Goal: Transaction & Acquisition: Purchase product/service

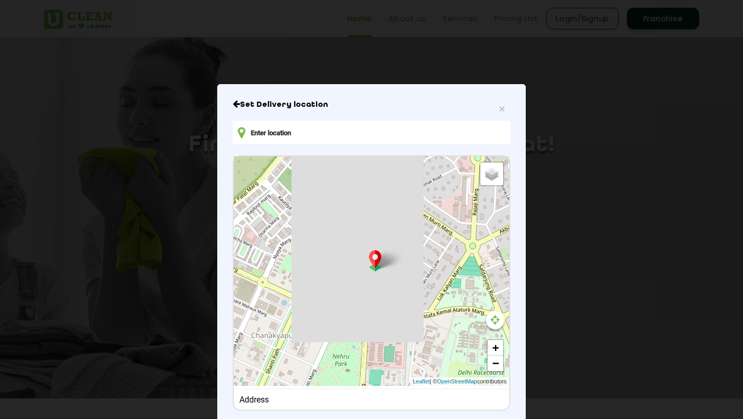
click at [271, 133] on input "text" at bounding box center [372, 132] width 278 height 23
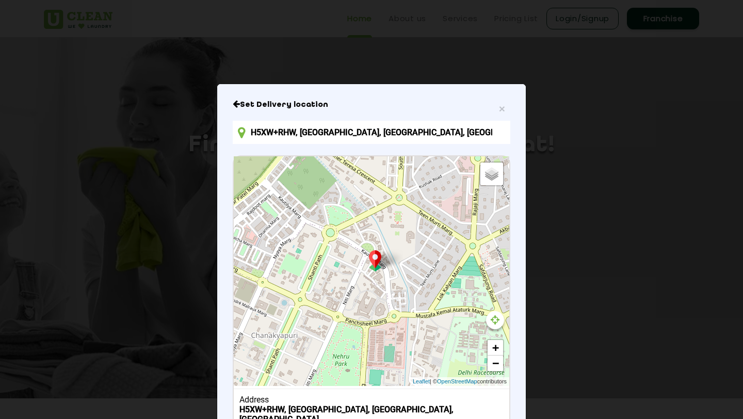
type input "H5XW+RHW, [GEOGRAPHIC_DATA], [GEOGRAPHIC_DATA], [GEOGRAPHIC_DATA]"
drag, startPoint x: 484, startPoint y: 134, endPoint x: 200, endPoint y: 135, distance: 284.3
click at [200, 135] on div "× Set Delivery location H5XW+RHW, Chanakyapuri, New Delhi, Delhi 110021, Indian…" at bounding box center [371, 209] width 743 height 419
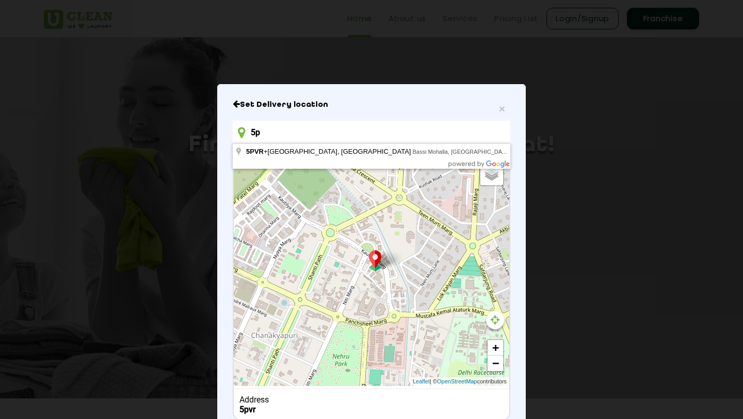
type input "5"
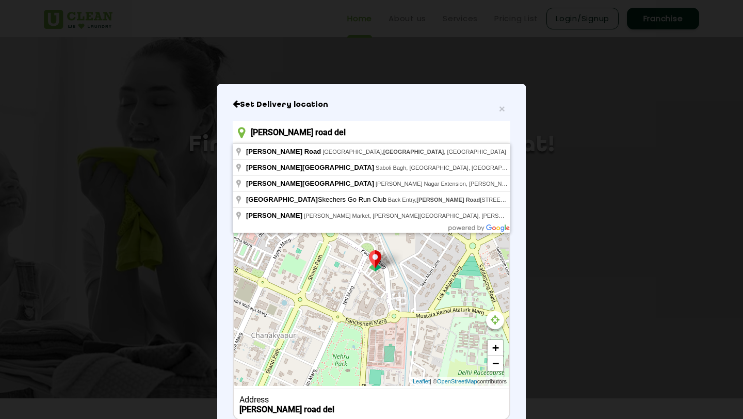
type input "Prithviraj Road, Aurangzeb Road, New Delhi, Delhi, India"
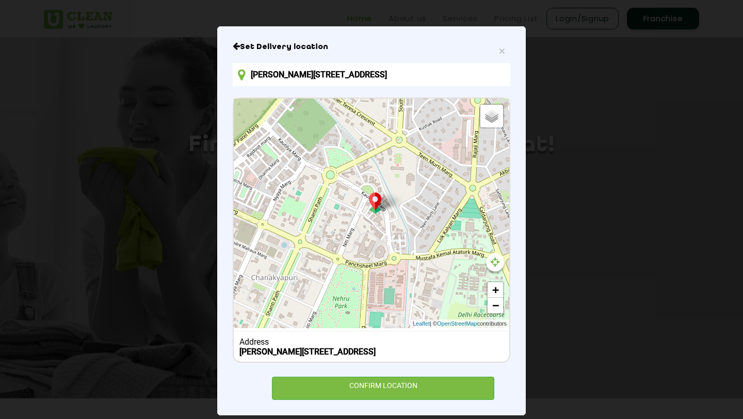
scroll to position [69, 0]
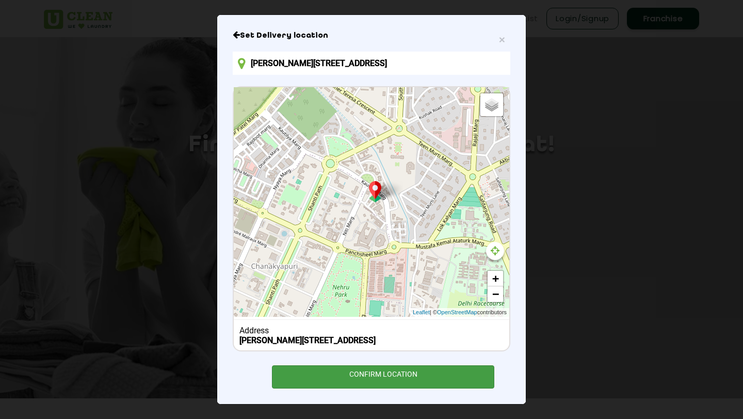
click at [371, 383] on div "CONFIRM LOCATION" at bounding box center [383, 376] width 222 height 23
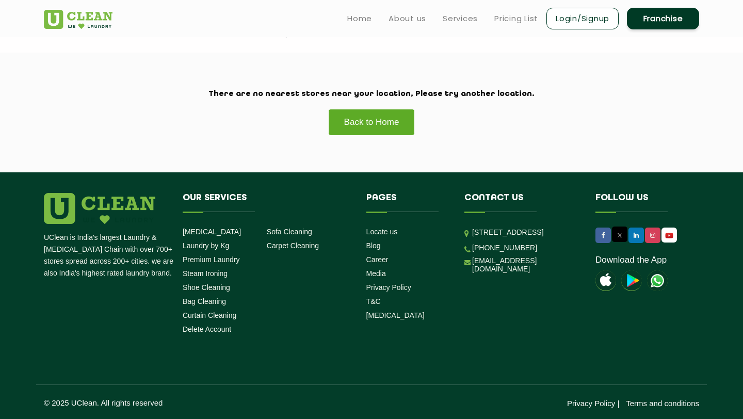
scroll to position [259, 0]
click at [366, 118] on link "Back to Home" at bounding box center [371, 122] width 87 height 26
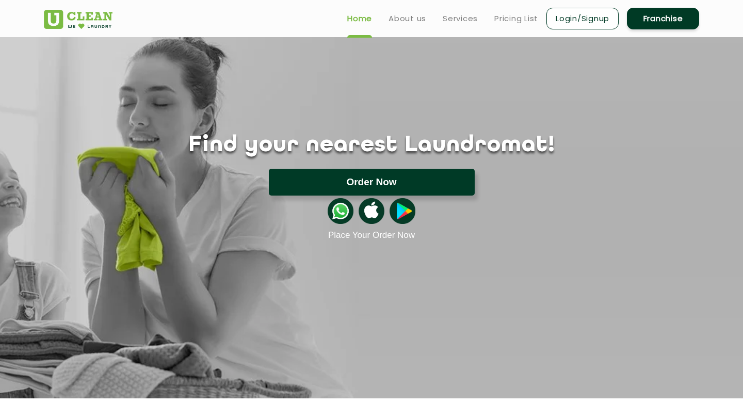
click at [362, 183] on button "Order Now" at bounding box center [372, 182] width 206 height 27
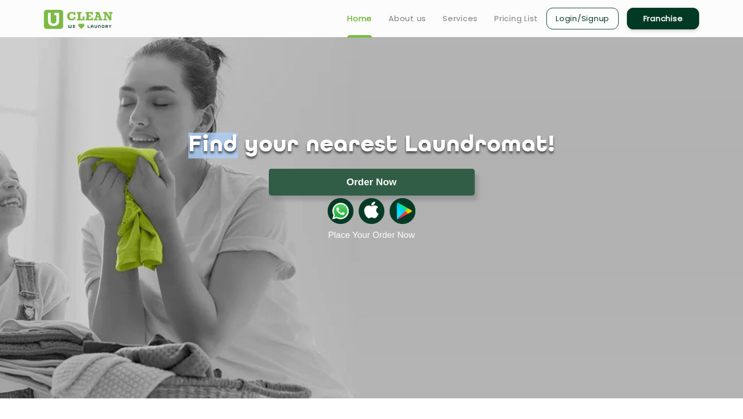
click at [446, 179] on button "Order Now" at bounding box center [372, 182] width 206 height 27
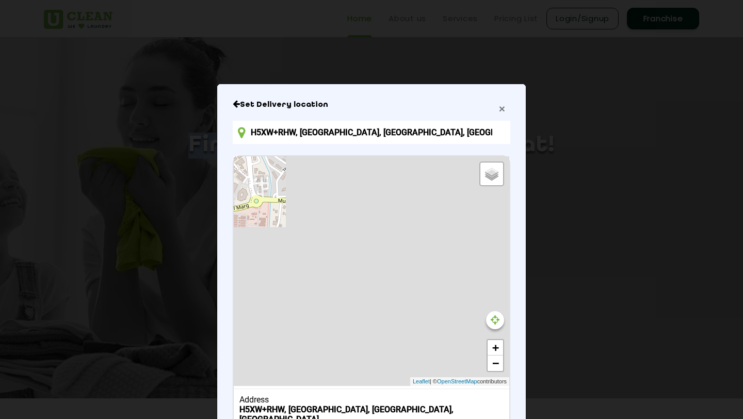
click at [504, 105] on span "×" at bounding box center [502, 109] width 6 height 12
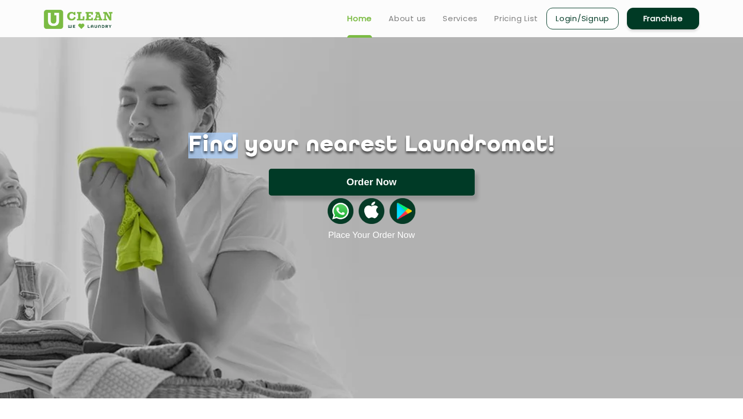
click at [433, 182] on button "Order Now" at bounding box center [372, 182] width 206 height 27
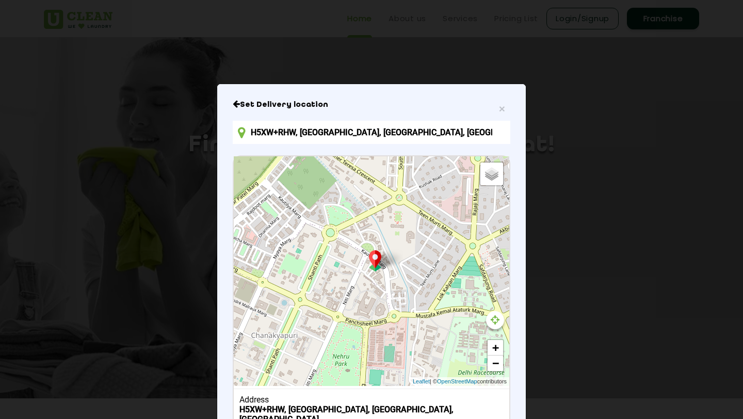
click at [465, 129] on input "H5XW+RHW, [GEOGRAPHIC_DATA], [GEOGRAPHIC_DATA], [GEOGRAPHIC_DATA]" at bounding box center [372, 132] width 278 height 23
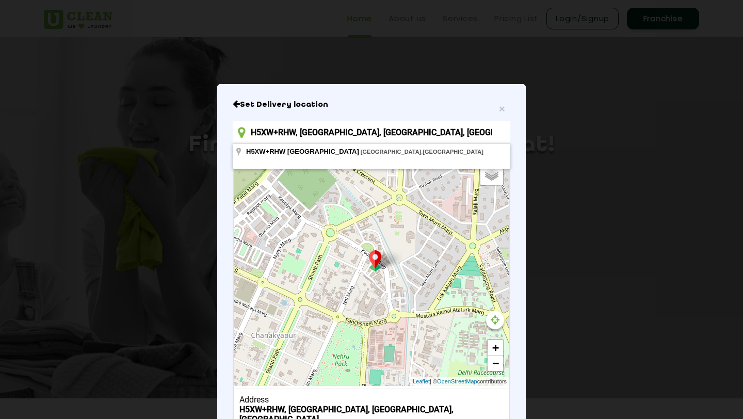
drag, startPoint x: 465, startPoint y: 129, endPoint x: 206, endPoint y: 119, distance: 259.2
click at [206, 119] on div "× Set Delivery location H5XW+RHW, Chanakyapuri, New Delhi, Delhi 110021, India …" at bounding box center [371, 209] width 743 height 419
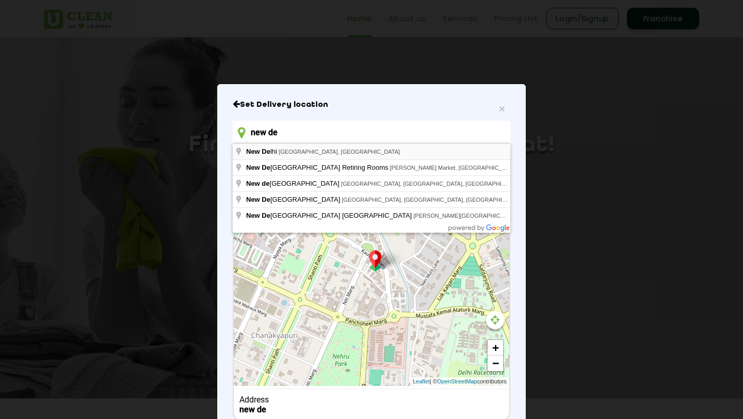
type input "[GEOGRAPHIC_DATA], [GEOGRAPHIC_DATA], [GEOGRAPHIC_DATA]"
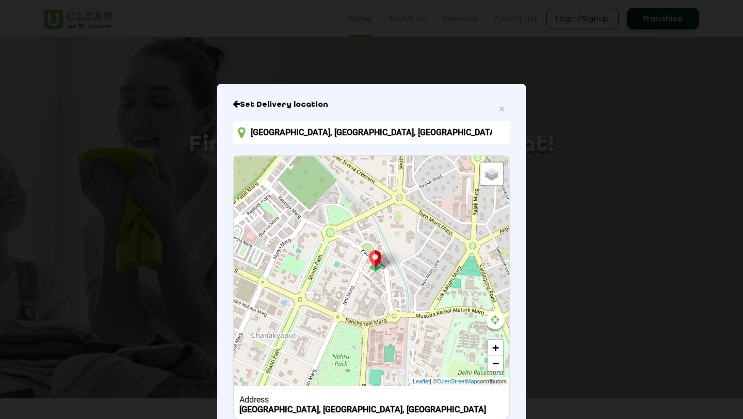
scroll to position [69, 0]
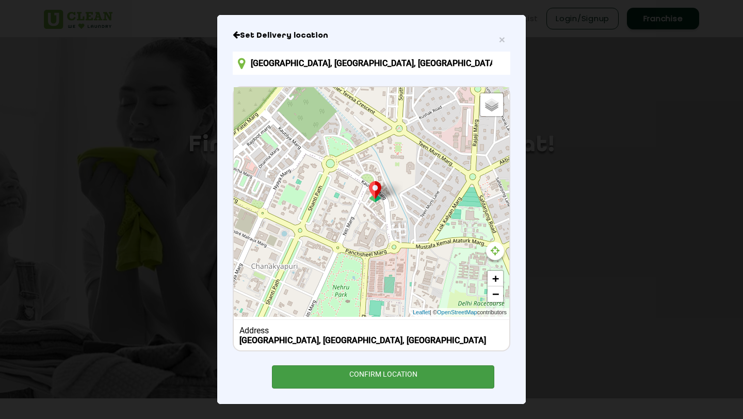
click at [351, 382] on div "CONFIRM LOCATION" at bounding box center [383, 376] width 222 height 23
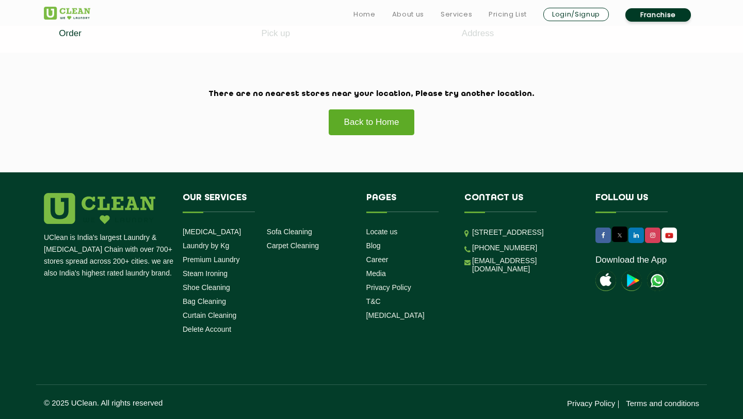
scroll to position [259, 0]
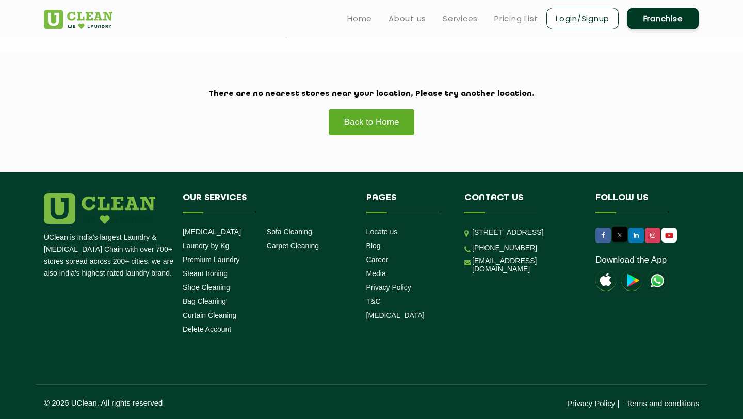
click at [387, 124] on link "Back to Home" at bounding box center [371, 122] width 87 height 26
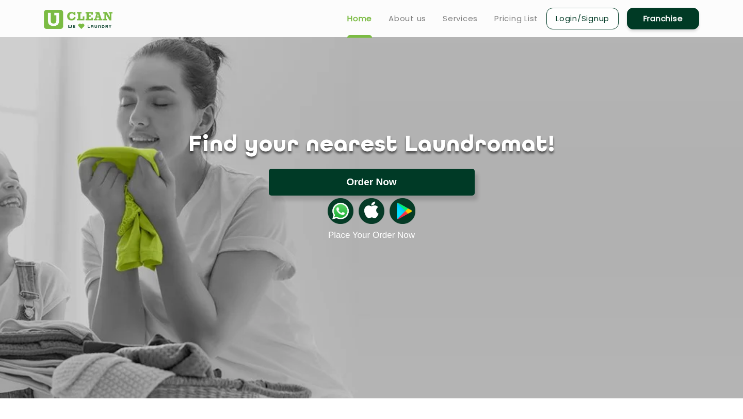
click at [411, 171] on button "Order Now" at bounding box center [372, 182] width 206 height 27
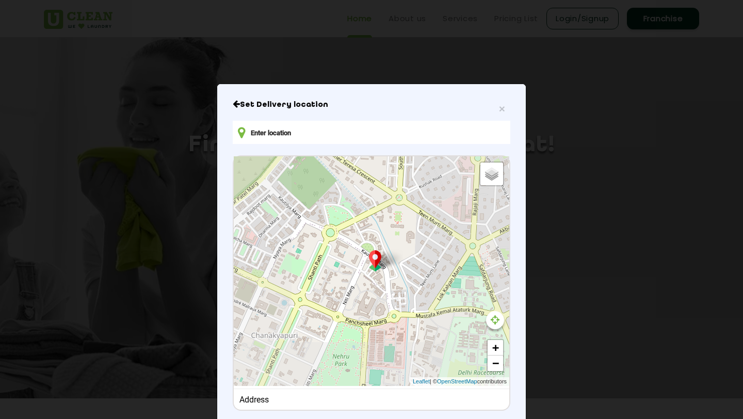
click at [455, 134] on input "text" at bounding box center [372, 132] width 278 height 23
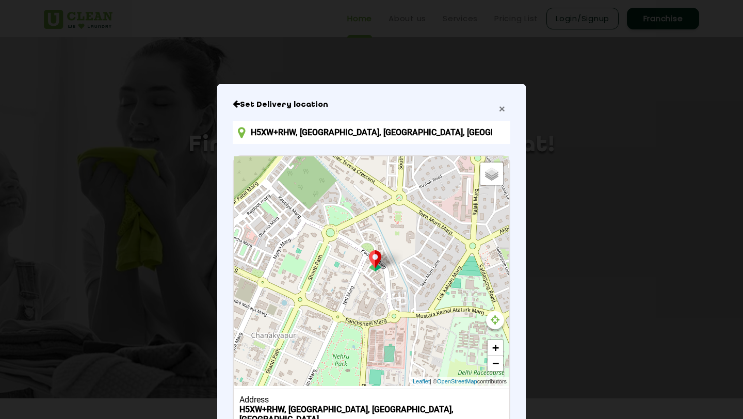
click at [504, 107] on span "×" at bounding box center [502, 109] width 6 height 12
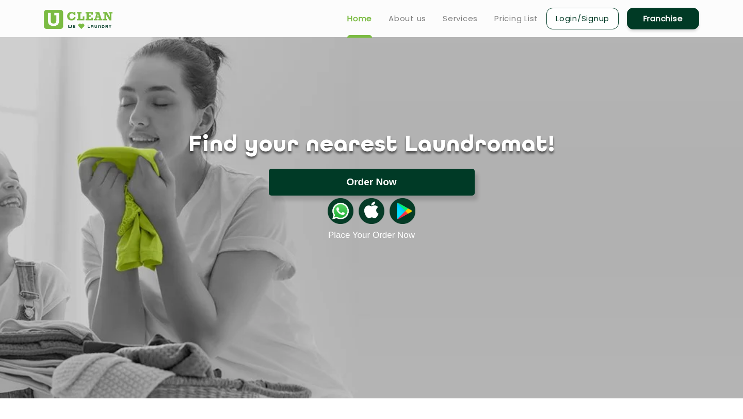
click at [396, 179] on button "Order Now" at bounding box center [372, 182] width 206 height 27
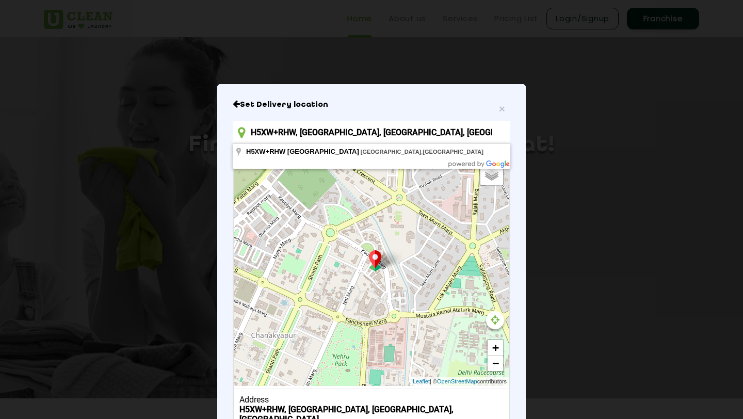
drag, startPoint x: 466, startPoint y: 132, endPoint x: 261, endPoint y: 126, distance: 205.4
click at [261, 126] on input "H5XW+RHW, Chanakyapuri, New Delhi, Delhi 110021, India" at bounding box center [372, 132] width 278 height 23
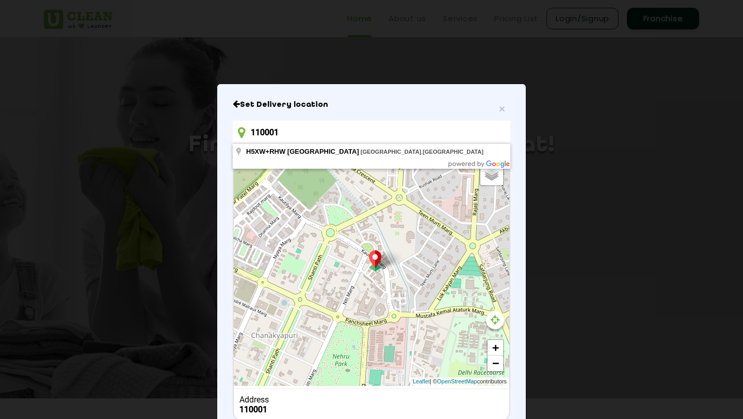
scroll to position [69, 0]
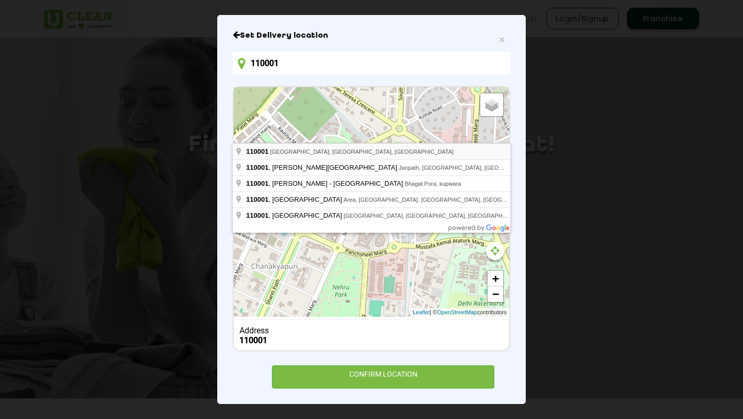
type input "New Delhi, Delhi 110001, India"
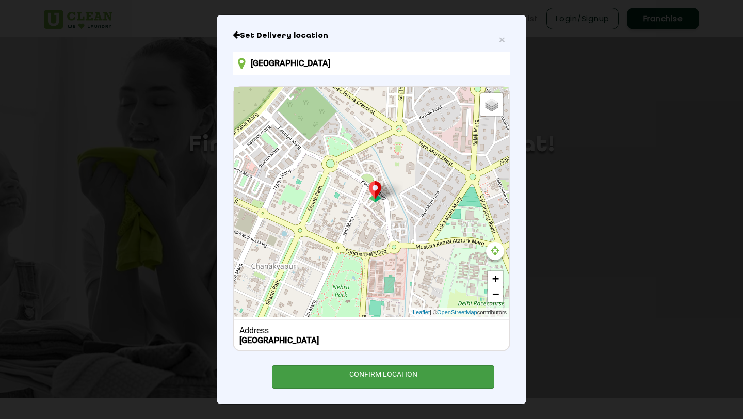
click at [332, 380] on div "CONFIRM LOCATION" at bounding box center [383, 376] width 222 height 23
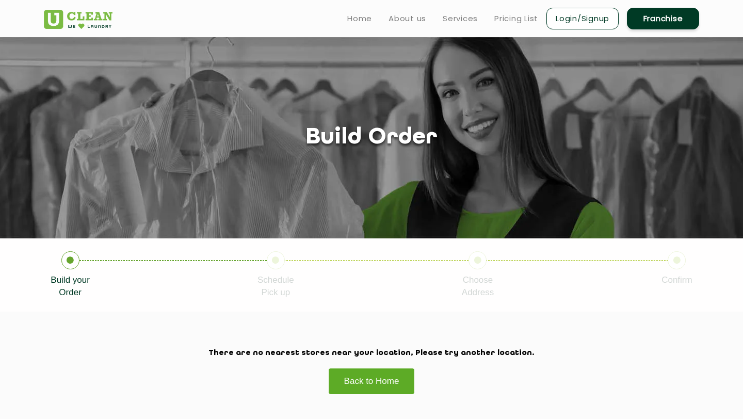
click at [368, 376] on link "Back to Home" at bounding box center [371, 381] width 87 height 26
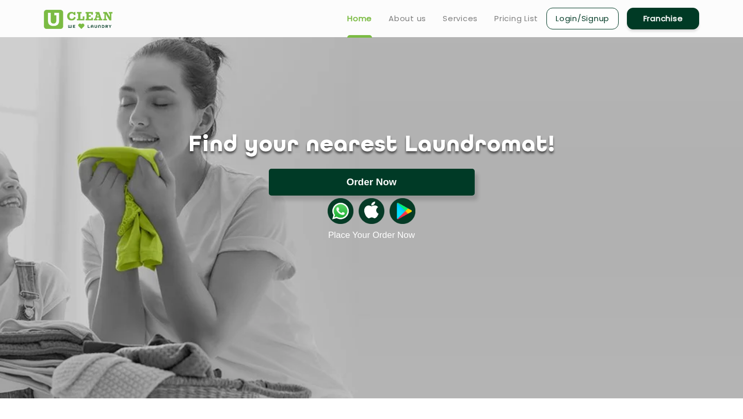
click at [344, 184] on button "Order Now" at bounding box center [372, 182] width 206 height 27
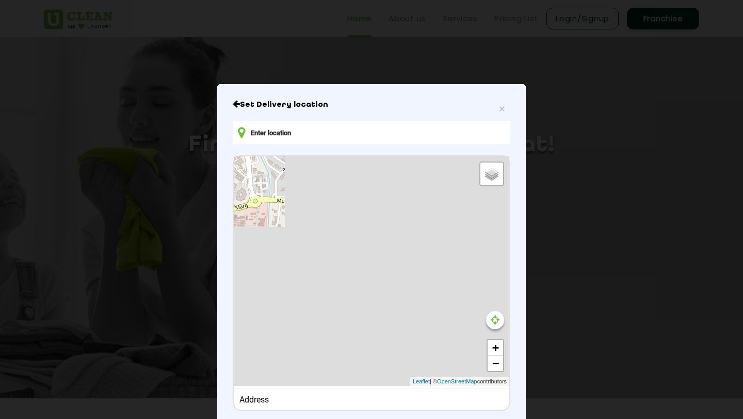
click at [345, 135] on input "text" at bounding box center [372, 132] width 278 height 23
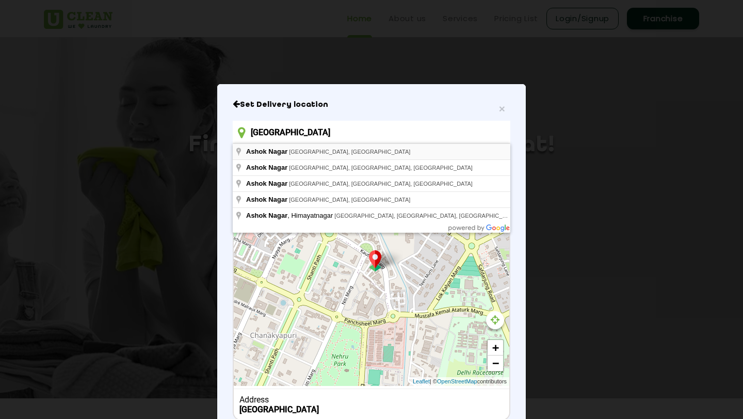
type input "Ashok Nagar, Delhi, India"
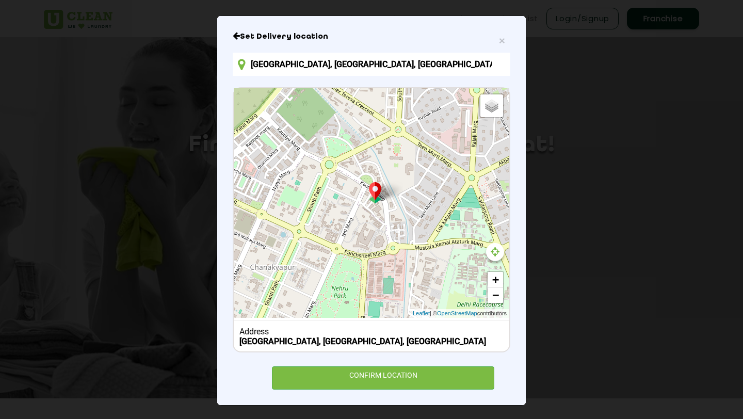
scroll to position [69, 0]
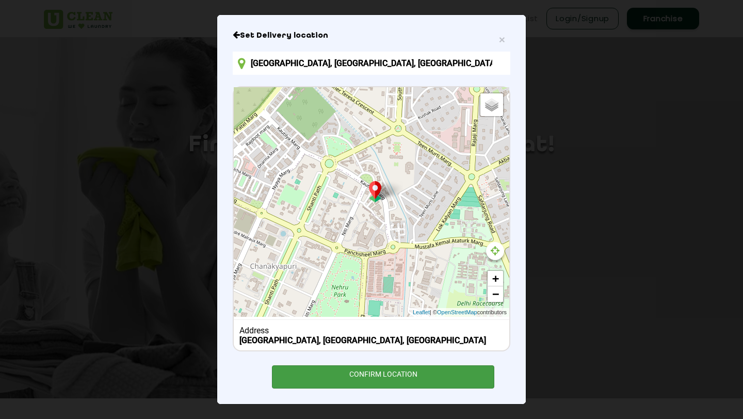
click at [358, 375] on div "CONFIRM LOCATION" at bounding box center [383, 376] width 222 height 23
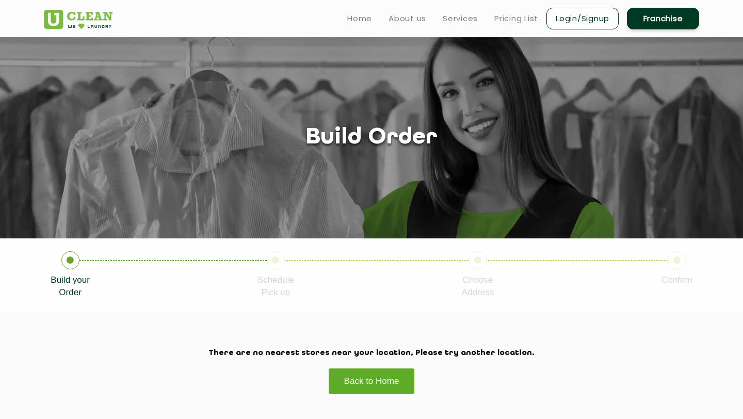
click at [358, 375] on link "Back to Home" at bounding box center [371, 381] width 87 height 26
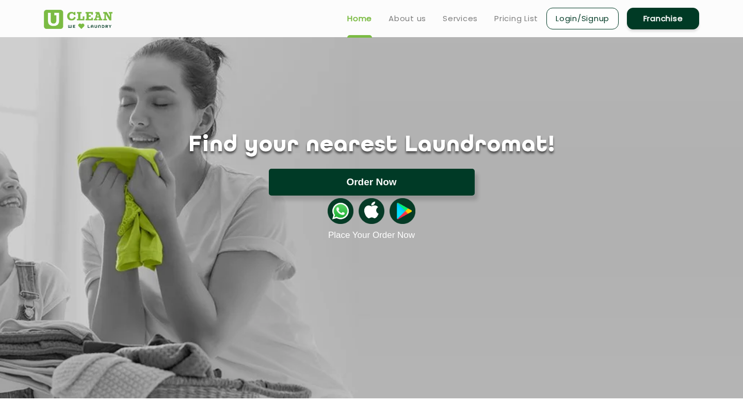
click at [377, 185] on button "Order Now" at bounding box center [372, 182] width 206 height 27
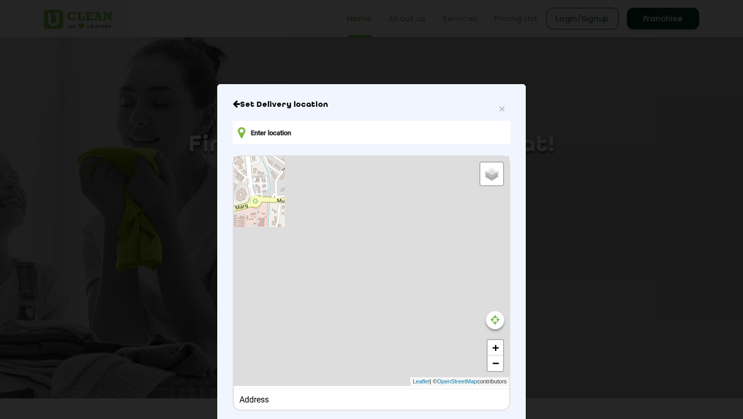
drag, startPoint x: 433, startPoint y: 135, endPoint x: 404, endPoint y: 133, distance: 28.5
click at [404, 133] on input "text" at bounding box center [372, 132] width 278 height 23
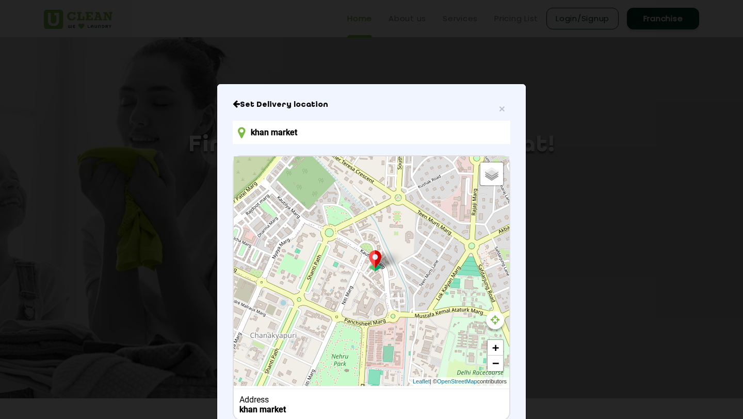
type input "10, Kautilya Marg, Chanakyapuri, New Delhi, Delhi 110021, India"
